Goal: Task Accomplishment & Management: Use online tool/utility

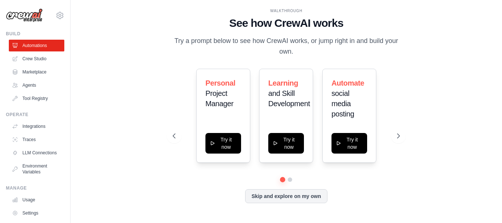
click at [416, 41] on div "WALKTHROUGH See how CrewAI works Try a prompt below to see how CrewAI works, or…" at bounding box center [286, 111] width 408 height 208
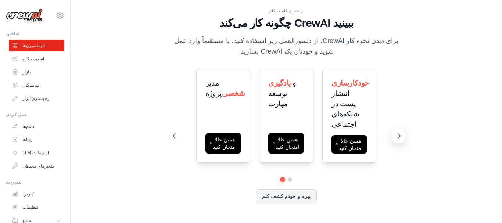
click at [398, 138] on icon at bounding box center [398, 135] width 7 height 7
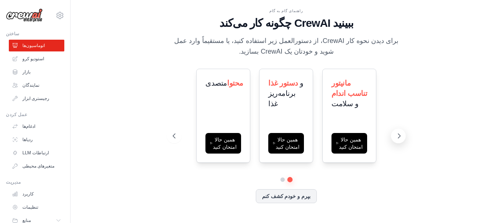
click at [398, 138] on icon at bounding box center [398, 135] width 7 height 7
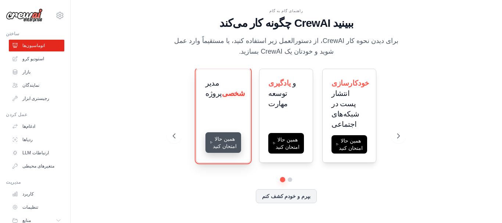
click at [224, 146] on button "همین حالا امتحان کنید" at bounding box center [223, 142] width 36 height 21
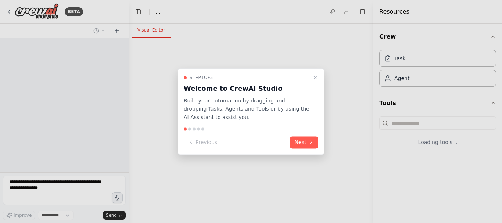
select select "****"
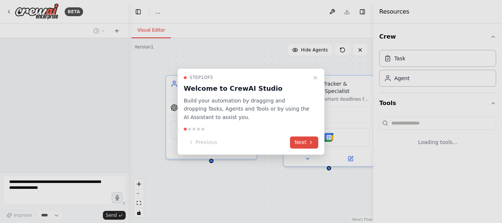
click at [308, 144] on icon at bounding box center [311, 143] width 6 height 6
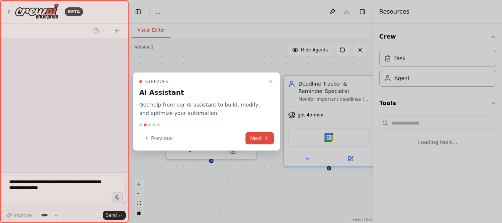
click at [259, 136] on button "Next" at bounding box center [259, 138] width 28 height 12
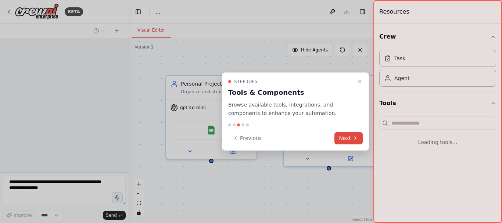
click at [341, 140] on button "Next" at bounding box center [348, 138] width 28 height 12
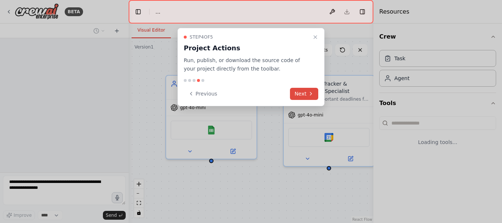
click at [303, 91] on button "Next" at bounding box center [304, 94] width 28 height 12
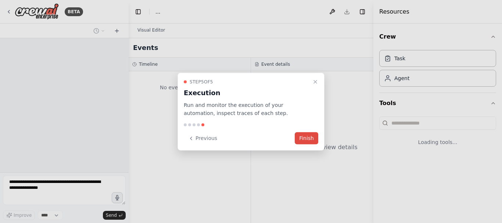
click at [309, 134] on button "Finish" at bounding box center [307, 138] width 24 height 12
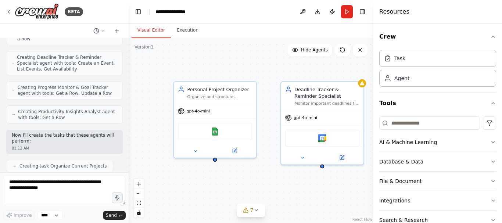
scroll to position [270, 0]
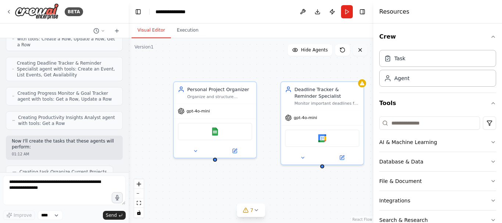
click at [359, 54] on button at bounding box center [360, 50] width 15 height 12
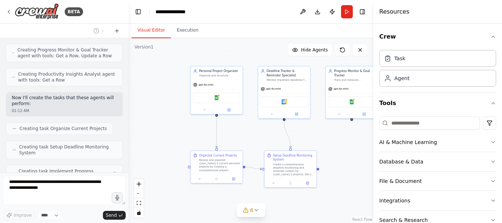
drag, startPoint x: 293, startPoint y: 162, endPoint x: 247, endPoint y: 138, distance: 52.1
click at [250, 138] on div ".deletable-edge-delete-btn { width: 20px; height: 20px; border: 0px solid #ffff…" at bounding box center [251, 130] width 245 height 185
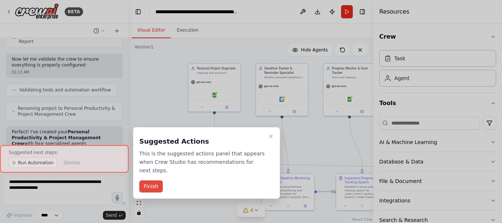
scroll to position [478, 0]
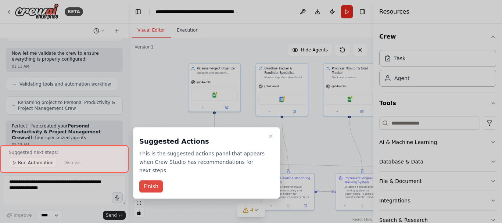
click at [147, 180] on button "Finish" at bounding box center [151, 186] width 24 height 12
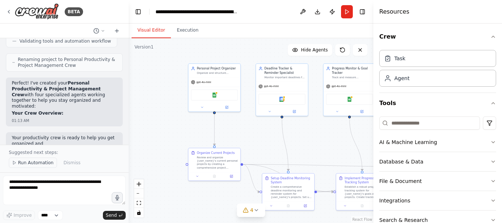
click at [46, 162] on span "Run Automation" at bounding box center [36, 163] width 36 height 6
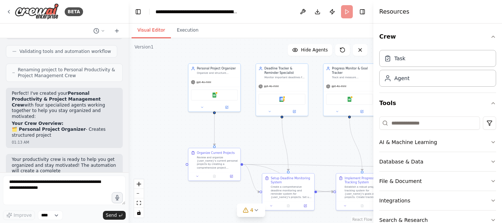
scroll to position [511, 0]
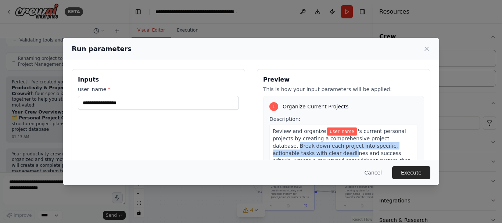
click at [249, 146] on div "Inputs user_name * Preview This is how your input parameters will be applied: 1…" at bounding box center [251, 156] width 358 height 174
click at [208, 136] on div "Inputs user_name *" at bounding box center [158, 156] width 173 height 174
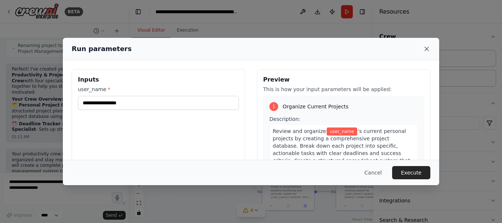
click at [426, 47] on icon at bounding box center [426, 48] width 7 height 7
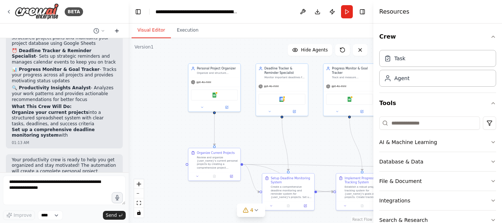
scroll to position [614, 0]
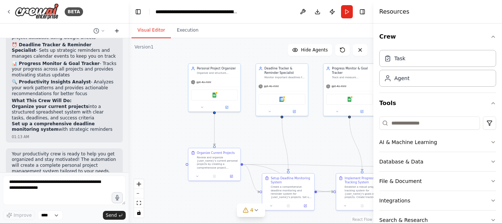
click at [116, 32] on icon at bounding box center [117, 31] width 6 height 6
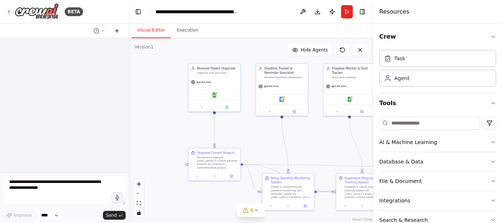
scroll to position [0, 0]
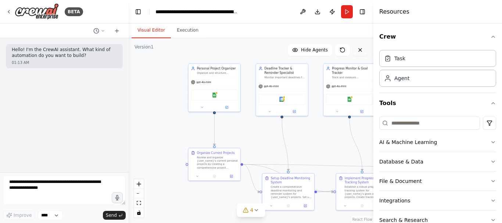
click at [358, 50] on icon at bounding box center [360, 50] width 6 height 6
click at [185, 37] on button "Execution" at bounding box center [187, 30] width 33 height 15
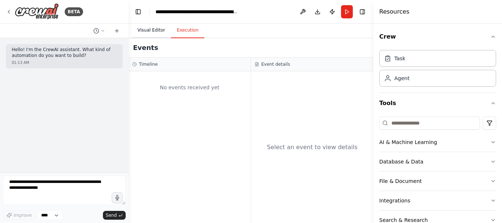
click at [143, 29] on button "Visual Editor" at bounding box center [150, 30] width 39 height 15
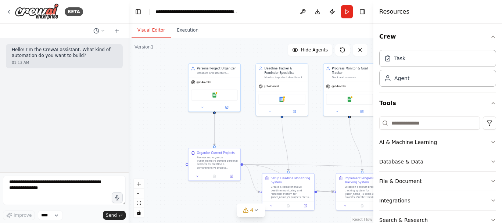
scroll to position [38, 0]
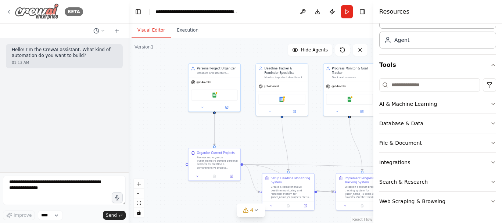
click at [24, 10] on img at bounding box center [37, 11] width 44 height 17
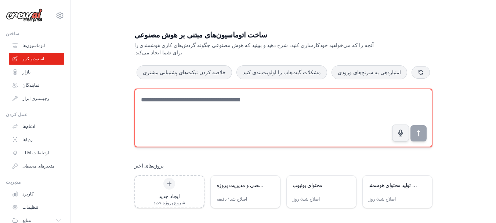
click at [196, 98] on textarea at bounding box center [283, 117] width 298 height 59
type textarea "*"
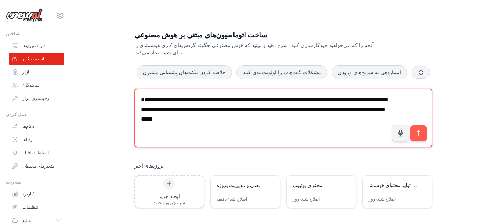
drag, startPoint x: 142, startPoint y: 106, endPoint x: 177, endPoint y: 108, distance: 35.3
click at [177, 108] on textarea "**********" at bounding box center [283, 117] width 298 height 59
click at [365, 108] on textarea "**********" at bounding box center [283, 117] width 298 height 59
paste textarea "**********"
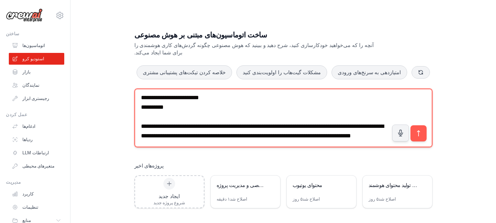
scroll to position [2554, 0]
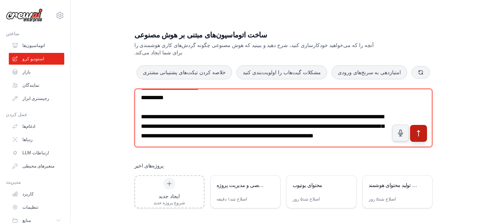
type textarea "**********"
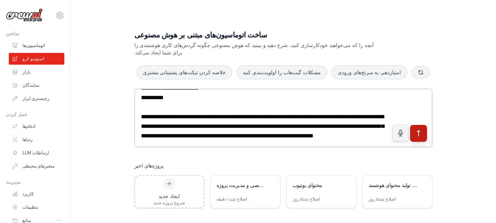
click at [416, 134] on button "submit" at bounding box center [418, 132] width 17 height 17
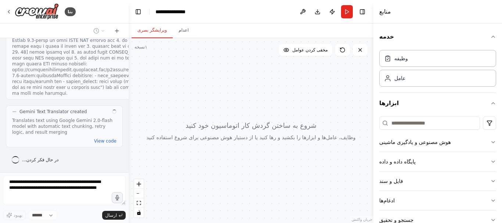
scroll to position [1286, 0]
click at [99, 144] on font "مشاهده کد" at bounding box center [106, 140] width 21 height 5
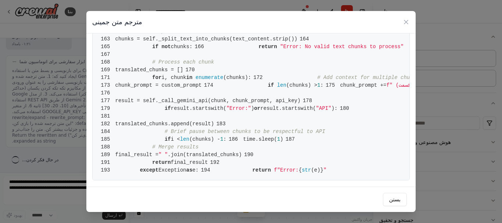
scroll to position [1402, 0]
click at [406, 20] on icon at bounding box center [405, 21] width 7 height 7
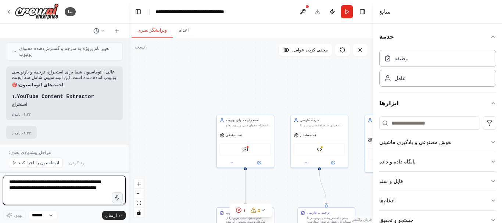
scroll to position [1799, 0]
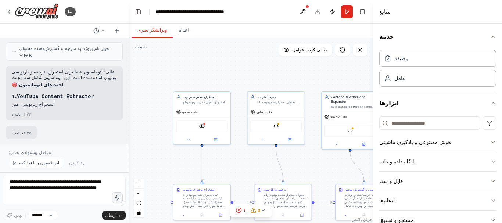
drag, startPoint x: 300, startPoint y: 90, endPoint x: 240, endPoint y: 54, distance: 69.5
click at [240, 54] on div ".deletable-edge-delete-btn { width: 20px; height: 20px; border: 0px solid #ffff…" at bounding box center [251, 130] width 245 height 185
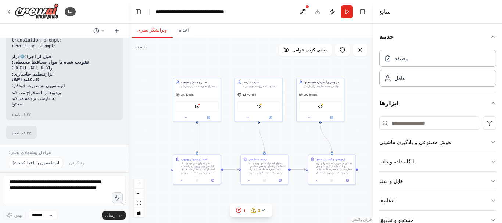
scroll to position [1954, 0]
click at [49, 161] on font "اتوماسیون را اجرا کنید" at bounding box center [38, 162] width 41 height 5
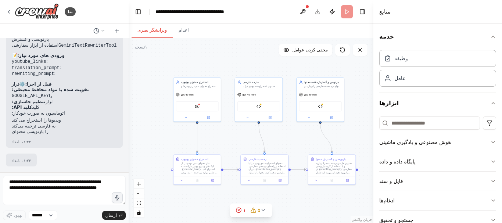
scroll to position [1926, 0]
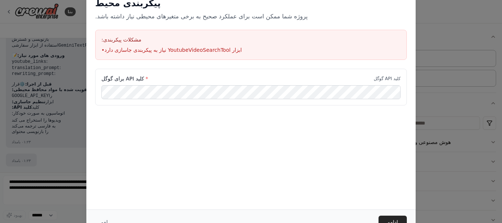
click at [174, 137] on div "کلید API برای گوگل * کلید API گوگل" at bounding box center [250, 105] width 329 height 73
click at [92, 162] on div "پیکربندی محیط پروژه شما ممکن است برای عملکرد صحیح به برخی متغیرهای محیطی نیاز د…" at bounding box center [250, 99] width 329 height 221
click at [142, 51] on font "ابزار YoutubeVideoSearchTool نیاز به پیکربندی جاسازی دارد" at bounding box center [172, 50] width 137 height 6
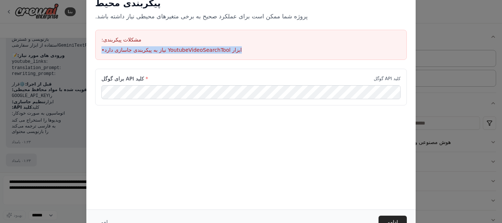
click at [142, 51] on font "ابزار YoutubeVideoSearchTool نیاز به پیکربندی جاسازی دارد" at bounding box center [172, 50] width 137 height 6
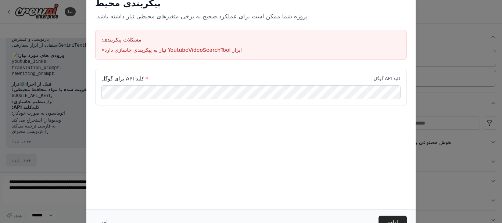
click at [243, 137] on div "کلید API برای گوگل * کلید API گوگل" at bounding box center [250, 105] width 329 height 73
click at [291, 120] on div "کلید API برای گوگل * کلید API گوگل" at bounding box center [250, 105] width 329 height 73
click at [62, 160] on div "پیکربندی محیط پروژه شما ممکن است برای عملکرد صحیح به برخی متغیرهای محیطی نیاز د…" at bounding box center [251, 111] width 502 height 223
click at [397, 220] on font "ادامه" at bounding box center [392, 222] width 11 height 6
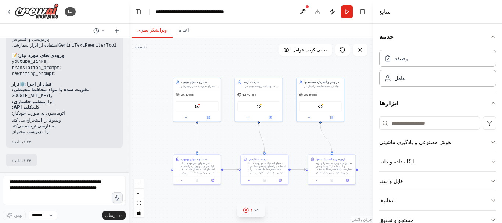
click at [249, 208] on icon at bounding box center [246, 210] width 6 height 6
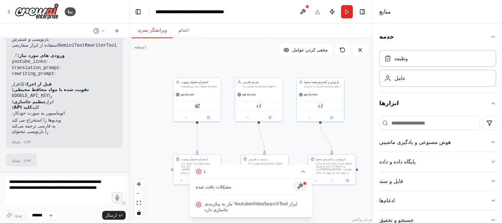
click at [300, 183] on button at bounding box center [300, 186] width 12 height 9
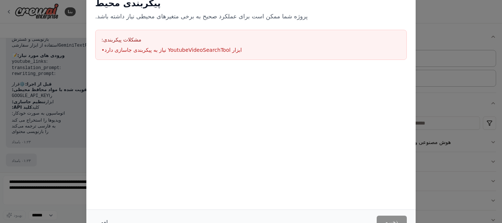
click at [102, 219] on font "لغو" at bounding box center [104, 222] width 7 height 6
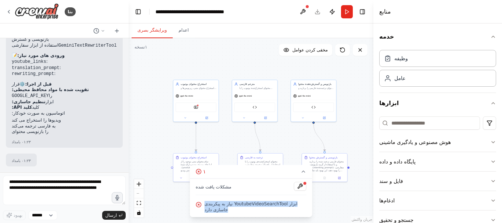
drag, startPoint x: 223, startPoint y: 209, endPoint x: 201, endPoint y: 196, distance: 25.4
click at [201, 196] on div "مشکلات یافت شده ابزار YoutubeVideoSearchTool نیاز به پیکربندی جاسازی دارد" at bounding box center [251, 197] width 122 height 39
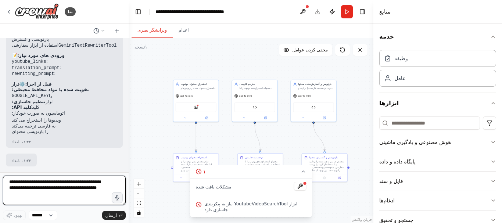
click at [83, 188] on textarea at bounding box center [64, 190] width 123 height 29
type textarea "**********"
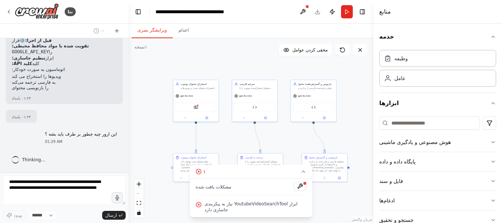
scroll to position [1970, 0]
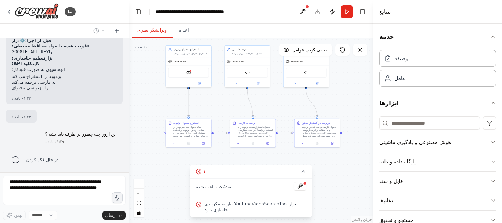
drag, startPoint x: 350, startPoint y: 116, endPoint x: 347, endPoint y: 93, distance: 23.7
click at [347, 93] on div ".deletable-edge-delete-btn { width: 20px; height: 20px; border: 0px solid #ffff…" at bounding box center [251, 130] width 245 height 185
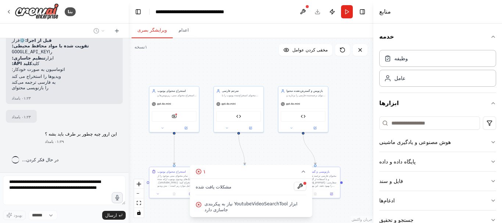
drag, startPoint x: 351, startPoint y: 80, endPoint x: 352, endPoint y: 128, distance: 47.8
click at [352, 128] on div ".deletable-edge-delete-btn { width: 20px; height: 20px; border: 0px solid #ffff…" at bounding box center [251, 130] width 245 height 185
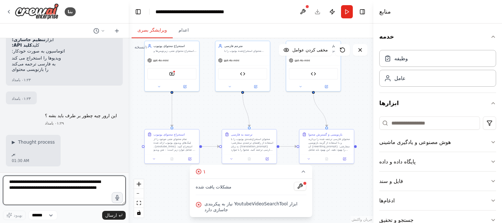
scroll to position [1988, 0]
drag, startPoint x: 258, startPoint y: 147, endPoint x: 272, endPoint y: 106, distance: 43.8
click at [272, 106] on div ".deletable-edge-delete-btn { width: 20px; height: 20px; border: 0px solid #ffff…" at bounding box center [251, 130] width 245 height 185
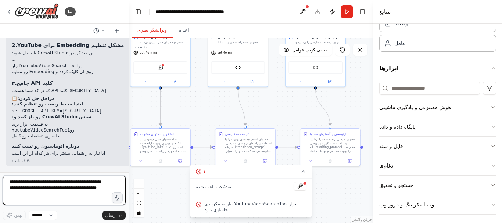
scroll to position [38, 0]
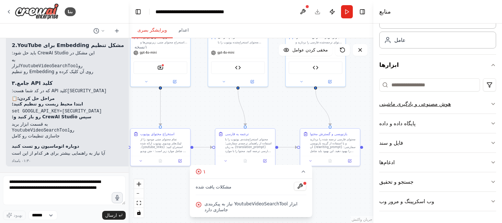
click at [490, 102] on icon "button" at bounding box center [493, 104] width 6 height 6
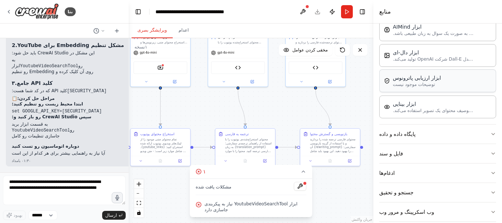
scroll to position [112, 0]
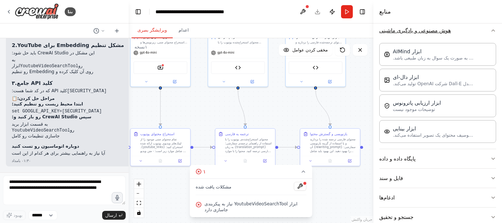
click at [490, 31] on icon "button" at bounding box center [493, 31] width 6 height 6
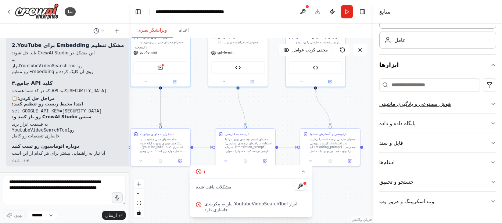
scroll to position [38, 0]
click at [490, 200] on icon "button" at bounding box center [493, 201] width 6 height 6
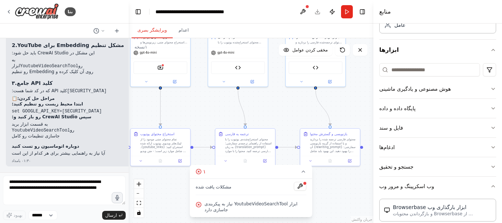
scroll to position [53, 0]
click at [490, 186] on icon "button" at bounding box center [493, 187] width 6 height 6
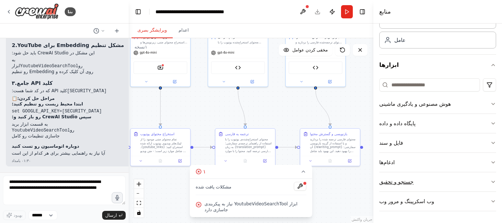
scroll to position [38, 0]
click at [490, 180] on icon "button" at bounding box center [493, 182] width 6 height 6
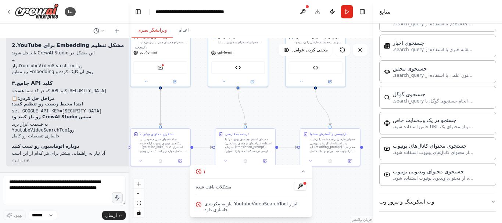
scroll to position [404, 0]
click at [408, 174] on div "جستجوی محتوای ویدیویی یوتیوب" at bounding box center [433, 170] width 81 height 7
click at [411, 174] on div "جستجوی محتوای ویدیویی یوتیوب" at bounding box center [433, 170] width 81 height 7
click at [301, 183] on button at bounding box center [300, 186] width 12 height 9
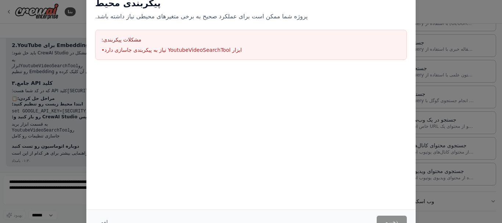
drag, startPoint x: 270, startPoint y: 101, endPoint x: 336, endPoint y: 134, distance: 74.7
click at [276, 98] on div at bounding box center [250, 105] width 329 height 73
click at [106, 216] on button "لغو" at bounding box center [104, 222] width 18 height 13
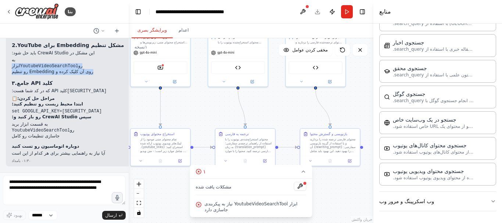
drag, startPoint x: 90, startPoint y: 68, endPoint x: 12, endPoint y: 61, distance: 78.9
click at [12, 61] on ul "به ابزار YoutubeVideoSearchTool رو روی آن کلیک کرده و Embedding رو تنظیم" at bounding box center [107, 66] width 191 height 18
copy ul "ابزار YoutubeVideoSearchTool رو روی آن کلیک کرده و Embedding رو تنظیم"
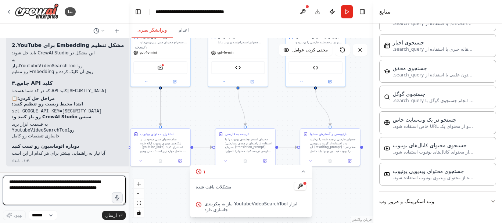
click at [76, 190] on textarea at bounding box center [64, 190] width 123 height 29
paste textarea "**********"
type textarea "**********"
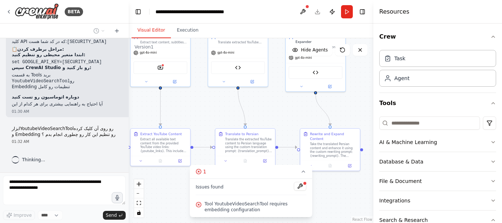
scroll to position [2363, 0]
click at [438, 22] on div "Resources" at bounding box center [437, 12] width 129 height 24
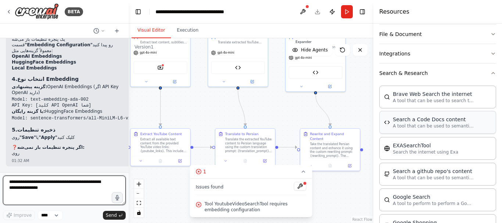
scroll to position [2627, 0]
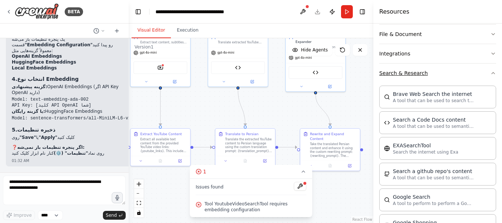
click at [485, 69] on button "Search & Research" at bounding box center [437, 73] width 117 height 19
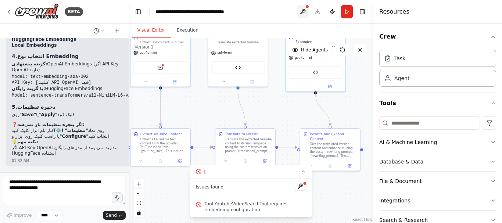
scroll to position [2649, 0]
click at [303, 10] on button at bounding box center [303, 11] width 12 height 13
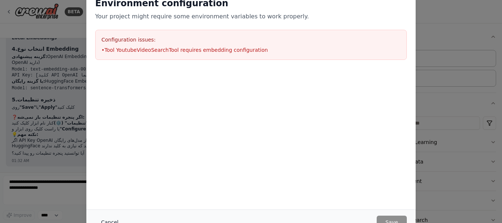
click at [106, 217] on button "Cancel" at bounding box center [109, 222] width 29 height 13
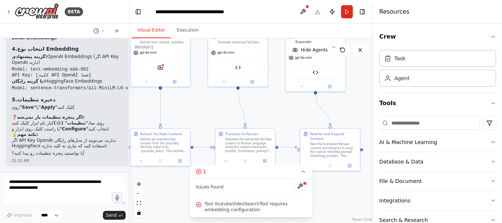
scroll to position [2338, 0]
click at [303, 173] on icon at bounding box center [303, 172] width 6 height 6
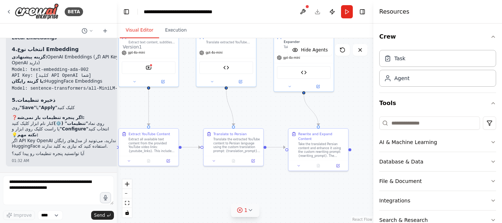
scroll to position [2381, 0]
drag, startPoint x: 128, startPoint y: 111, endPoint x: 116, endPoint y: 108, distance: 12.1
click at [116, 108] on div "BETA یک ایجنت میخوام بسازی که یک لینک یا چند لینک ویدیو یوتیوب رو بهش دادم زیرن…" at bounding box center [251, 111] width 502 height 223
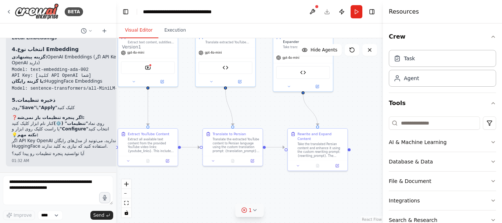
drag, startPoint x: 376, startPoint y: 85, endPoint x: 383, endPoint y: 86, distance: 7.0
click at [383, 86] on div at bounding box center [384, 111] width 3 height 223
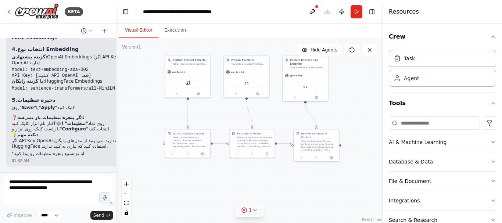
scroll to position [38, 0]
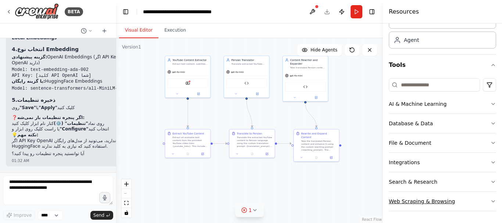
click at [435, 200] on button "Web Scraping & Browsing" at bounding box center [442, 201] width 107 height 19
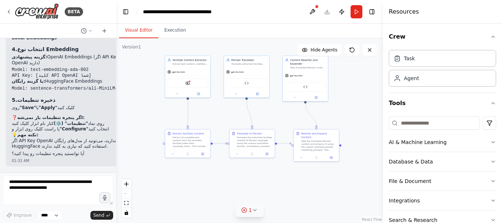
scroll to position [122, 0]
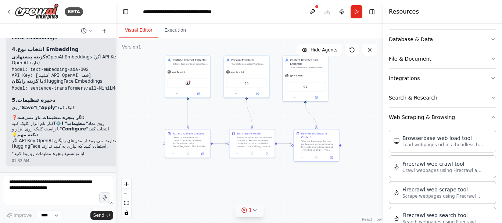
click at [409, 95] on button "Search & Research" at bounding box center [442, 97] width 107 height 19
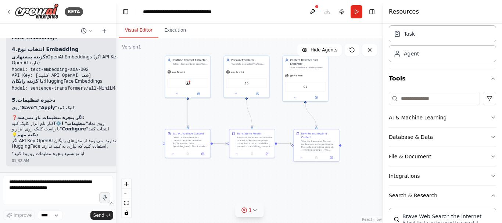
scroll to position [0, 0]
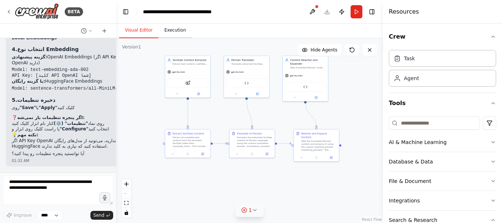
click at [168, 30] on button "Execution" at bounding box center [174, 30] width 33 height 15
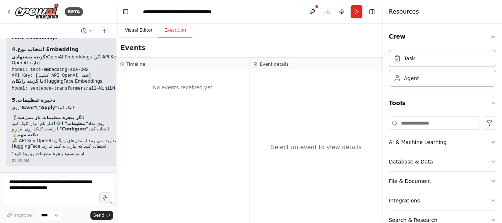
click at [153, 30] on button "Visual Editor" at bounding box center [138, 30] width 39 height 15
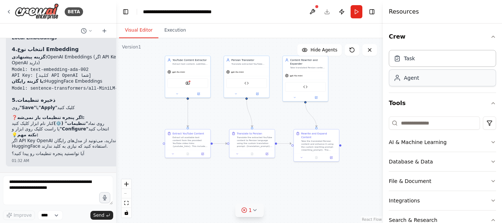
click at [430, 80] on div "Agent" at bounding box center [442, 77] width 107 height 17
click at [427, 59] on div "Task" at bounding box center [442, 58] width 107 height 17
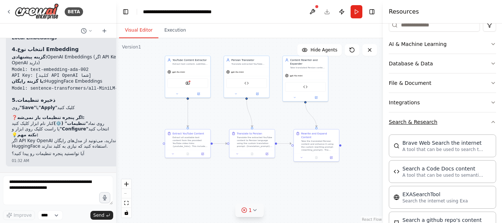
scroll to position [147, 0]
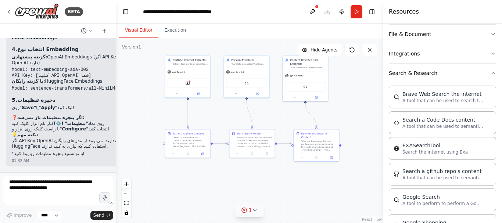
drag, startPoint x: 27, startPoint y: 95, endPoint x: 90, endPoint y: 95, distance: 62.8
copy code "YouTube Content Translator"
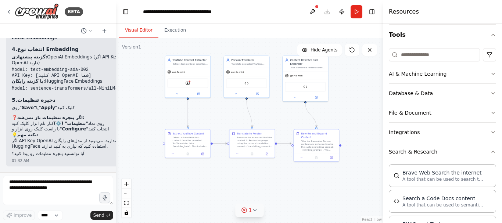
scroll to position [0, 0]
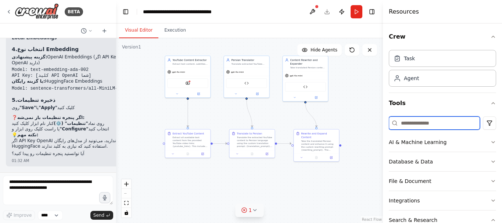
click at [438, 125] on input at bounding box center [434, 122] width 91 height 13
paste input "**********"
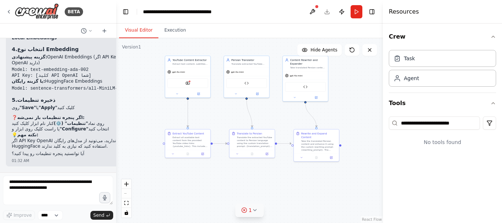
click at [488, 122] on html "BETA یک ایجنت میخوام بسازی که یک لینک یا چند لینک ویدیو یوتیوب رو بهش دادم زیرن…" at bounding box center [251, 111] width 502 height 223
click at [445, 114] on html "BETA یک ایجنت میخوام بسازی که یک لینک یا چند لینک ویدیو یوتیوب رو بهش دادم زیرن…" at bounding box center [251, 111] width 502 height 223
click at [431, 123] on input "**********" at bounding box center [434, 122] width 91 height 13
click at [424, 124] on input "**********" at bounding box center [434, 122] width 91 height 13
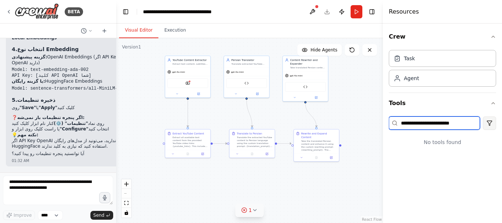
drag, startPoint x: 420, startPoint y: 122, endPoint x: 489, endPoint y: 122, distance: 69.0
click at [489, 122] on div "**********" at bounding box center [442, 122] width 107 height 13
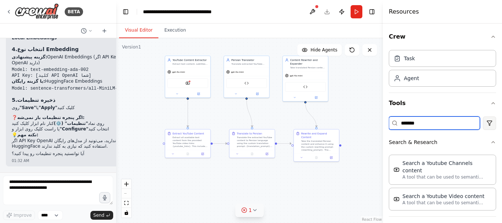
type input "*******"
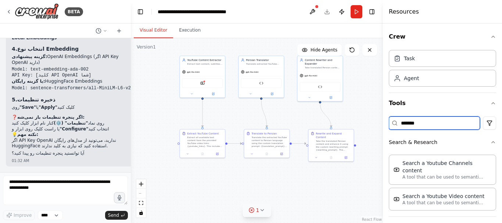
scroll to position [2516, 0]
drag, startPoint x: 115, startPoint y: 119, endPoint x: 132, endPoint y: 119, distance: 16.9
click at [132, 119] on div "BETA یک ایجنت میخوام بسازی که یک لینک یا چند لینک ویدیو یوتیوب رو بهش دادم زیرن…" at bounding box center [251, 111] width 502 height 223
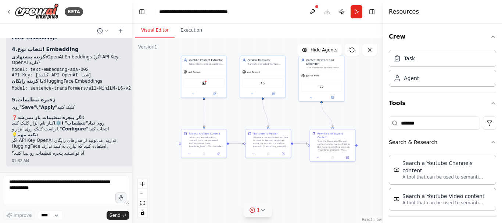
drag, startPoint x: 56, startPoint y: 101, endPoint x: 93, endPoint y: 106, distance: 37.4
click at [436, 199] on p "A tool that can be used to semantic search a query from a Youtube Video content." at bounding box center [442, 202] width 81 height 6
drag, startPoint x: 429, startPoint y: 190, endPoint x: 77, endPoint y: 120, distance: 358.4
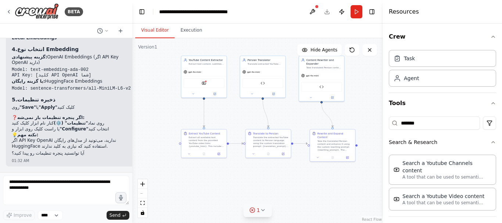
click at [77, 120] on div "▶ Thought process برای تنظیم Embedding در ابزار YoutubeVideoSearchTool این مراح…" at bounding box center [71, 23] width 119 height 268
click at [425, 187] on div "Search a Youtube Video content A tool that can be used to semantic search a que…" at bounding box center [442, 198] width 107 height 23
click at [427, 192] on div "Search a Youtube Video content" at bounding box center [443, 195] width 82 height 7
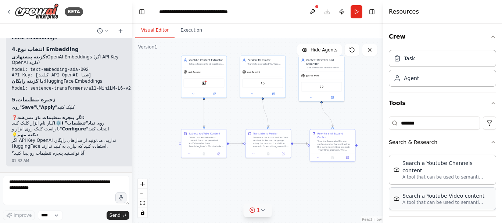
click at [427, 192] on div "Search a Youtube Video content" at bounding box center [443, 195] width 82 height 7
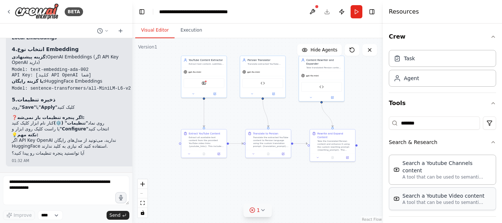
click at [427, 192] on div "Search a Youtube Video content" at bounding box center [443, 195] width 82 height 7
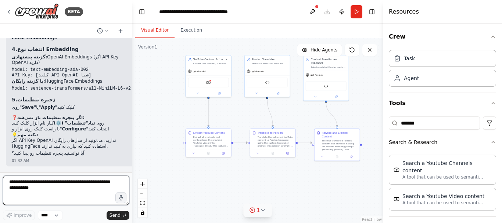
click at [82, 186] on textarea at bounding box center [66, 190] width 126 height 29
type textarea "**********"
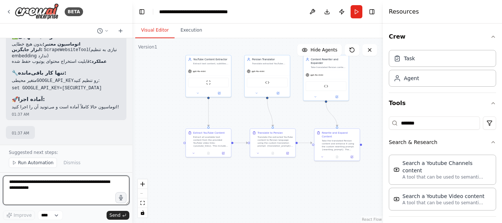
scroll to position [2931, 0]
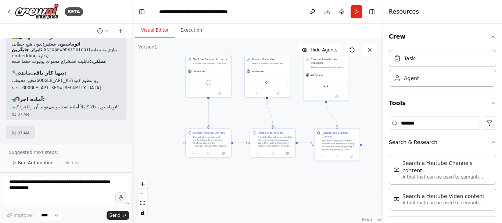
drag, startPoint x: 20, startPoint y: 82, endPoint x: 82, endPoint y: 85, distance: 62.1
copy strong "Tool YoutubeVideoSearchTool"
click at [329, 11] on button "Download" at bounding box center [327, 11] width 12 height 13
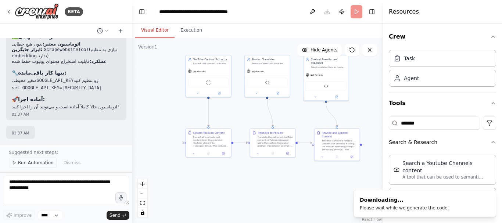
click at [35, 158] on button "Run Automation" at bounding box center [33, 163] width 48 height 10
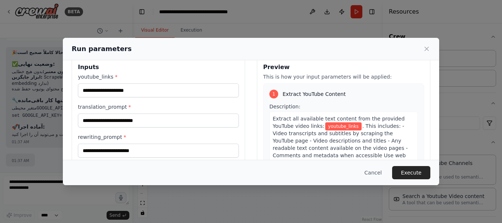
scroll to position [0, 0]
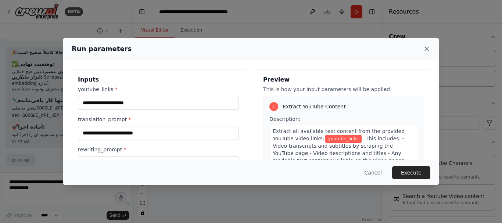
click at [427, 48] on icon at bounding box center [426, 49] width 4 height 4
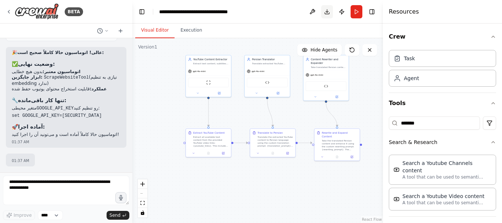
click at [326, 8] on button "Download" at bounding box center [327, 11] width 12 height 13
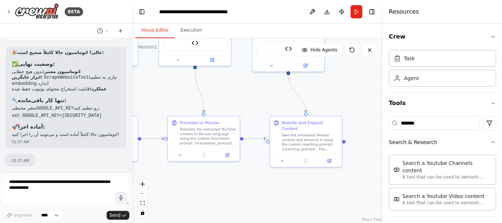
drag, startPoint x: 321, startPoint y: 176, endPoint x: 245, endPoint y: 192, distance: 77.5
click at [245, 192] on div ".deletable-edge-delete-btn { width: 20px; height: 20px; border: 0px solid #ffff…" at bounding box center [257, 130] width 250 height 185
click at [329, 158] on icon at bounding box center [330, 160] width 4 height 4
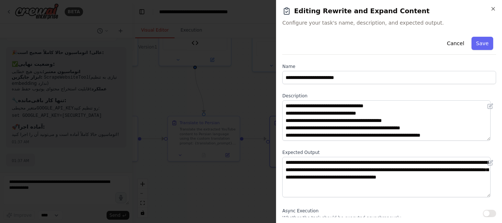
scroll to position [27, 0]
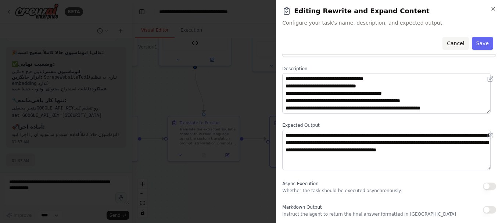
click at [456, 40] on button "Cancel" at bounding box center [455, 43] width 26 height 13
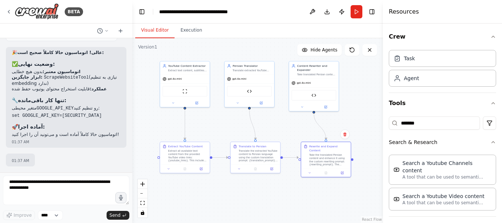
drag, startPoint x: 249, startPoint y: 189, endPoint x: 271, endPoint y: 192, distance: 22.6
click at [271, 192] on div ".deletable-edge-delete-btn { width: 20px; height: 20px; border: 0px solid #ffff…" at bounding box center [257, 130] width 250 height 185
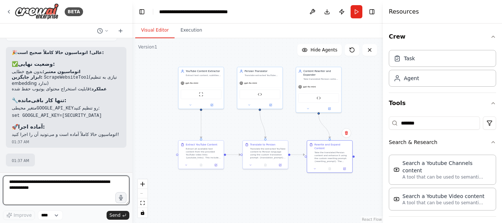
click at [82, 187] on textarea at bounding box center [66, 190] width 126 height 29
type textarea "****"
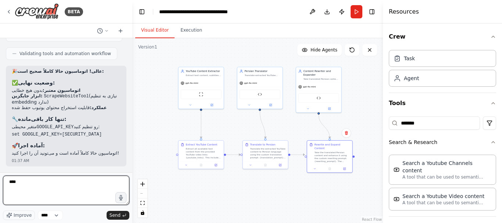
scroll to position [3062, 0]
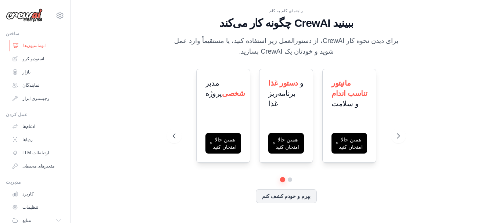
click at [33, 40] on link "اتوماسیون‌ها" at bounding box center [37, 46] width 55 height 12
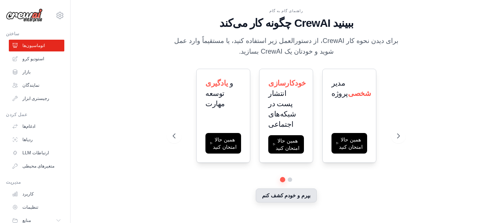
click at [274, 195] on font "بپرم و خودم کشف کنم" at bounding box center [286, 195] width 49 height 6
